Goal: Information Seeking & Learning: Learn about a topic

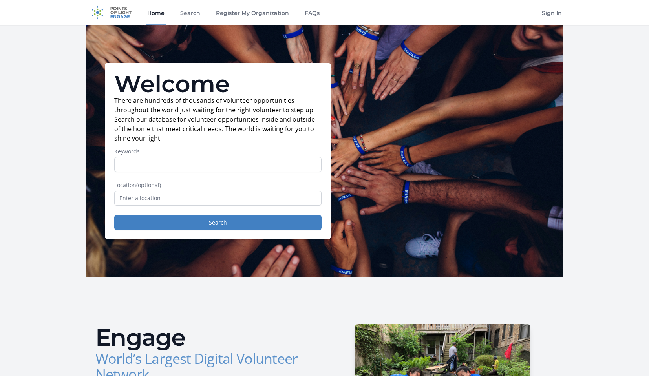
click at [148, 169] on input "Keywords" at bounding box center [217, 164] width 207 height 15
type input "AI"
click at [191, 224] on button "Search" at bounding box center [217, 222] width 207 height 15
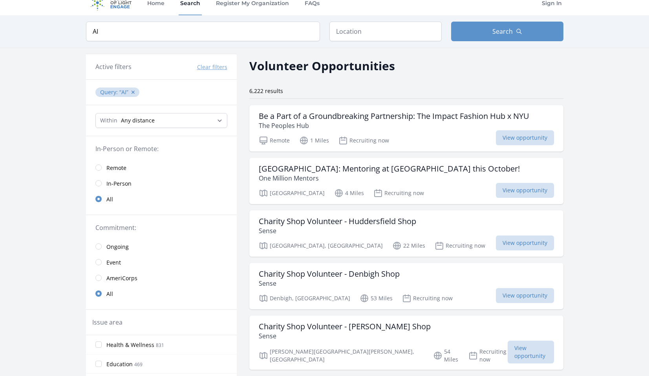
scroll to position [15, 0]
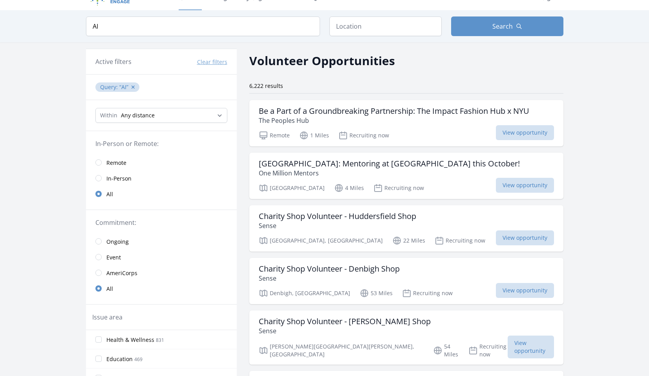
click at [110, 160] on span "Remote" at bounding box center [116, 163] width 20 height 8
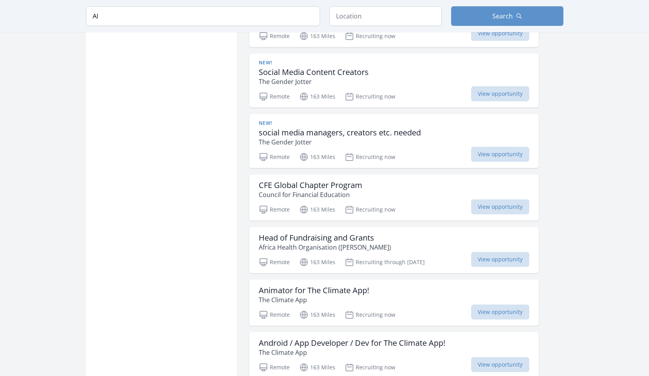
scroll to position [955, 0]
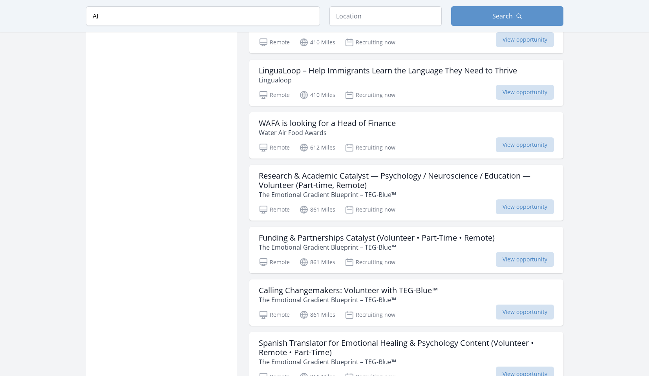
scroll to position [1444, 0]
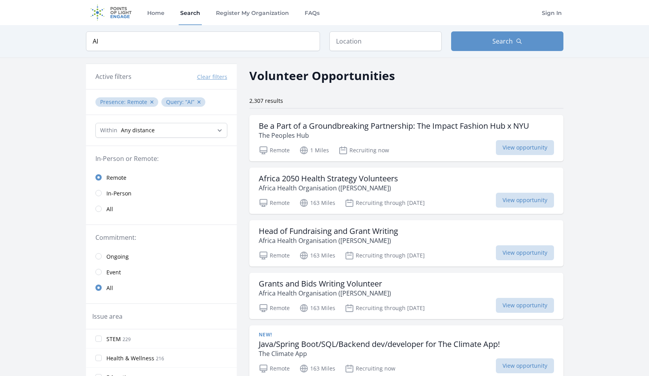
scroll to position [85, 0]
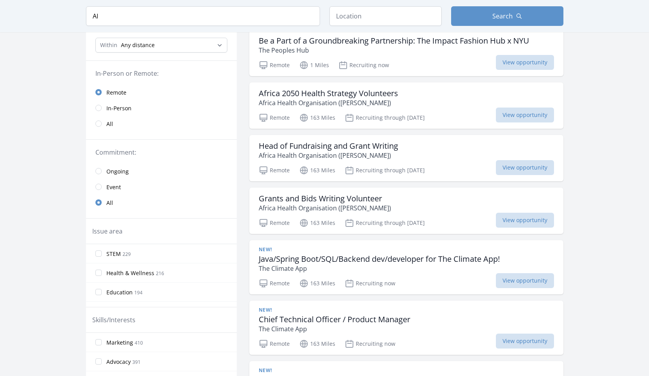
click at [101, 185] on link "Event" at bounding box center [161, 187] width 151 height 16
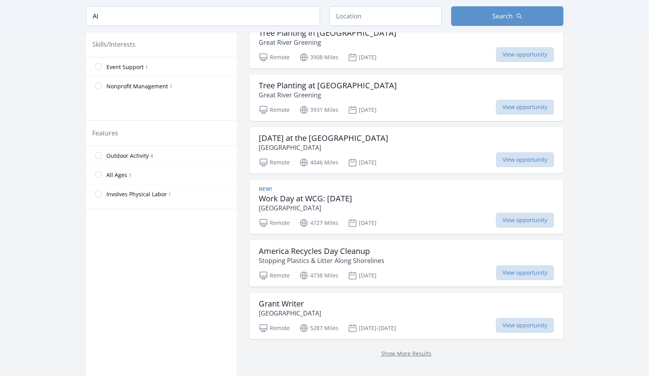
scroll to position [500, 0]
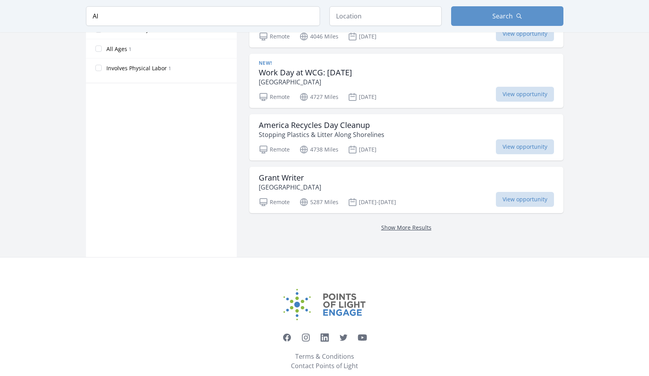
click at [381, 224] on link "Show More Results" at bounding box center [406, 227] width 50 height 7
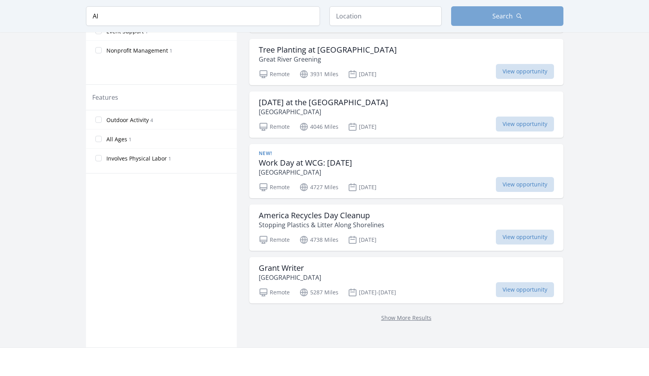
scroll to position [404, 0]
